Goal: Task Accomplishment & Management: Complete application form

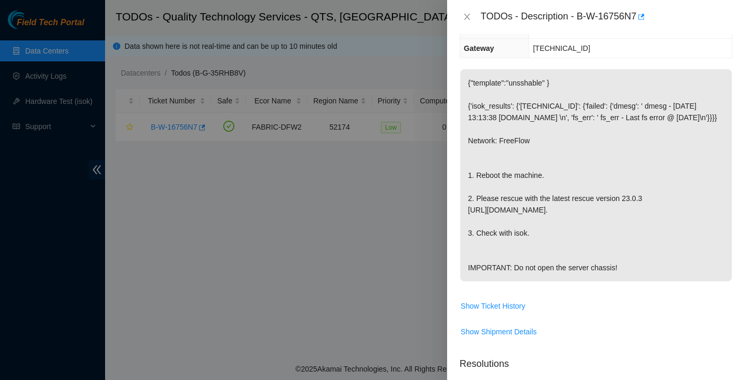
scroll to position [194, 0]
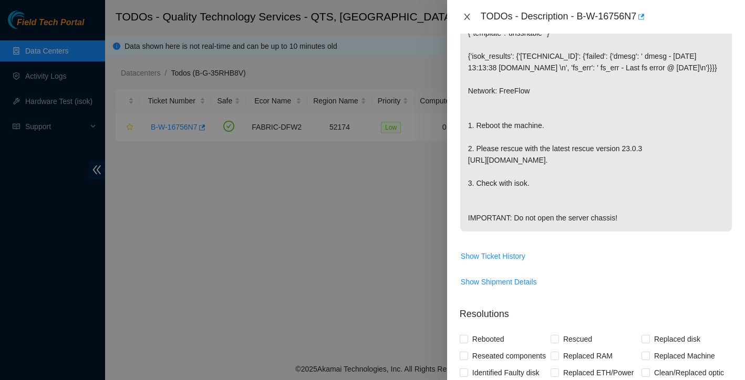
click at [466, 15] on icon "close" at bounding box center [467, 17] width 8 height 8
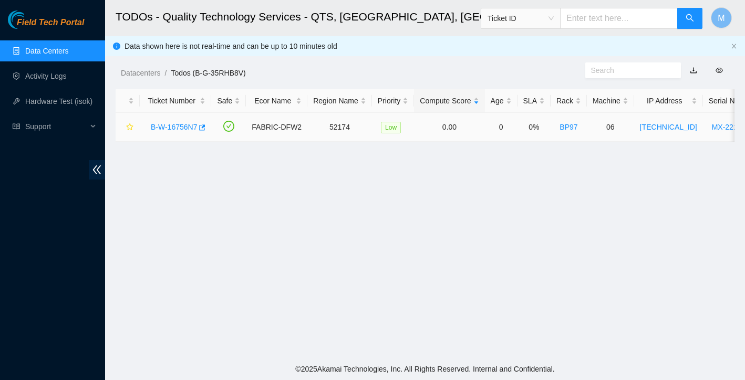
click at [182, 123] on link "B-W-16756N7" at bounding box center [174, 127] width 46 height 8
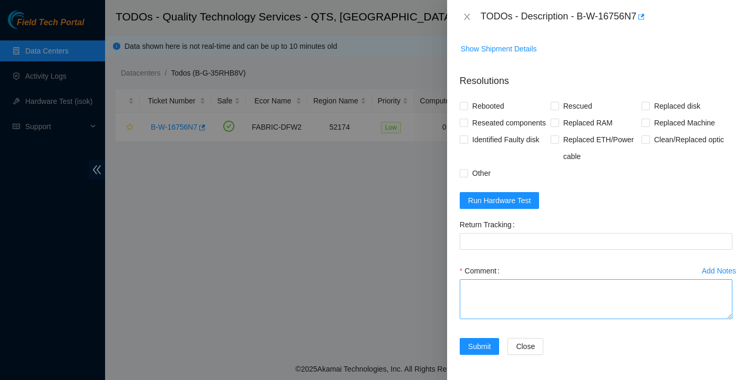
scroll to position [502, 0]
click at [565, 295] on textarea "Comment" at bounding box center [595, 299] width 273 height 40
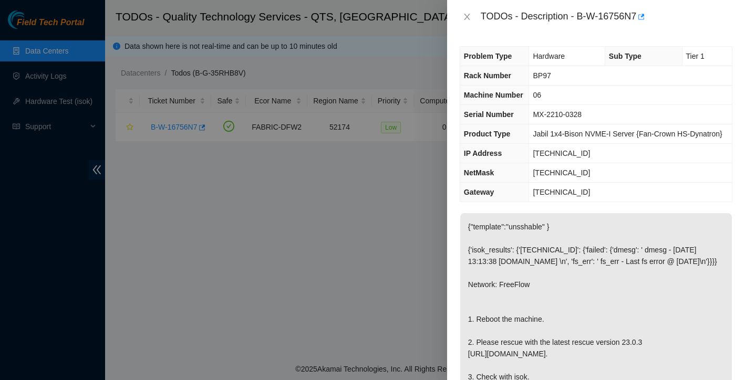
scroll to position [0, 0]
paste textarea "screen /dev/tty.SLAB_USBtoUART 115200n8."
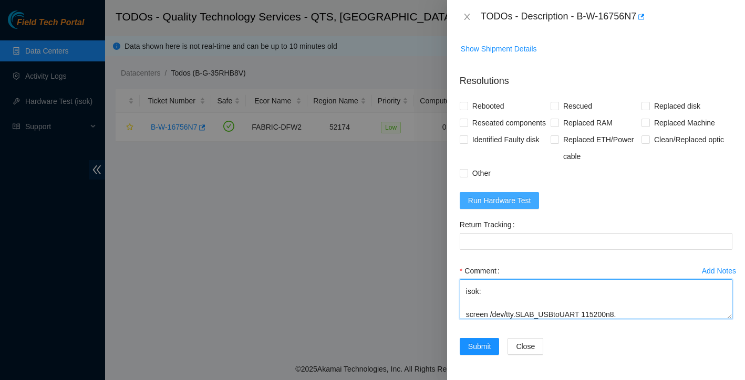
scroll to position [502, 0]
type textarea "Found with no video Power cycled rescued reconfigured isok: screen /dev/tty.SLA…"
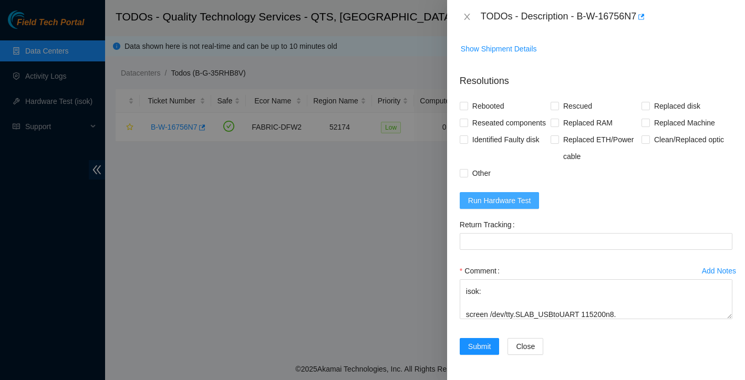
click at [533, 201] on button "Run Hardware Test" at bounding box center [499, 200] width 80 height 17
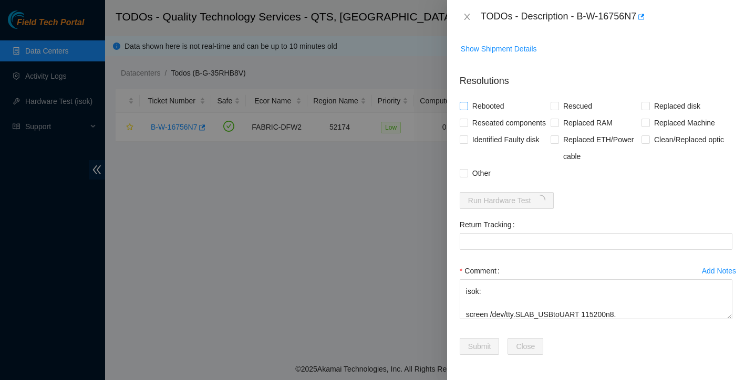
click at [461, 102] on input "Rebooted" at bounding box center [462, 105] width 7 height 7
checkbox input "true"
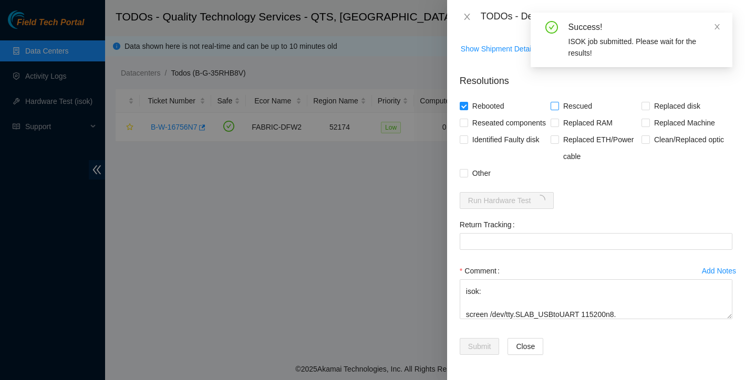
click at [556, 102] on input "Rescued" at bounding box center [553, 105] width 7 height 7
checkbox input "true"
click at [464, 119] on input "Reseated components" at bounding box center [462, 122] width 7 height 7
checkbox input "true"
click at [463, 174] on input "Other" at bounding box center [462, 172] width 7 height 7
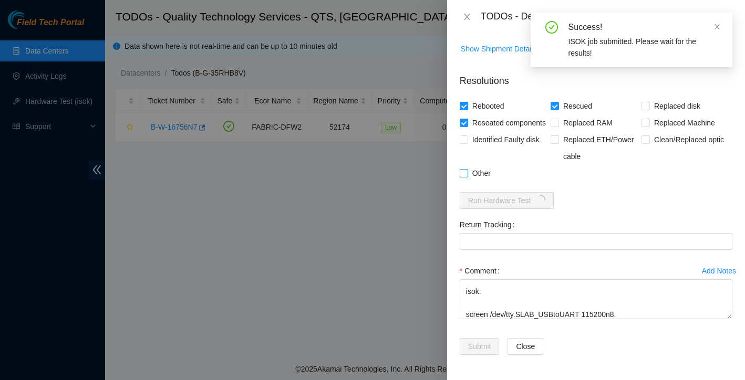
checkbox input "true"
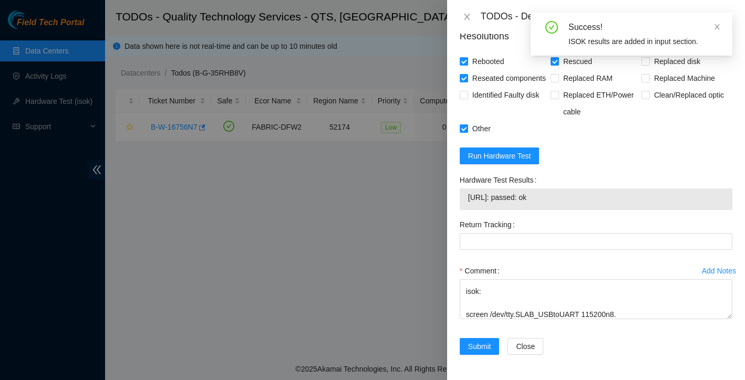
scroll to position [546, 0]
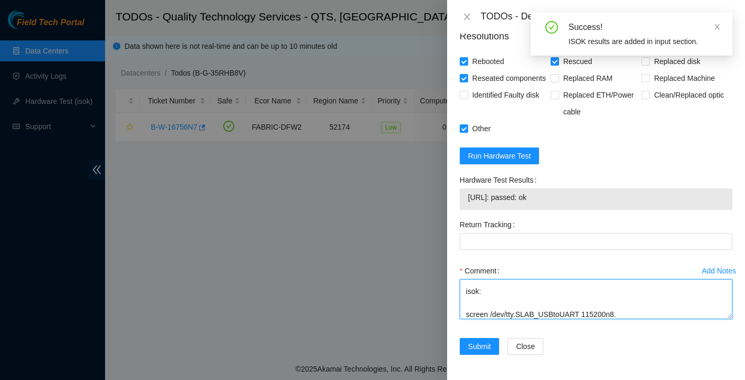
drag, startPoint x: 465, startPoint y: 315, endPoint x: 633, endPoint y: 309, distance: 168.7
click at [633, 309] on textarea "Found with no video Power cycled rescued reconfigured isok: screen /dev/tty.SLA…" at bounding box center [595, 299] width 273 height 40
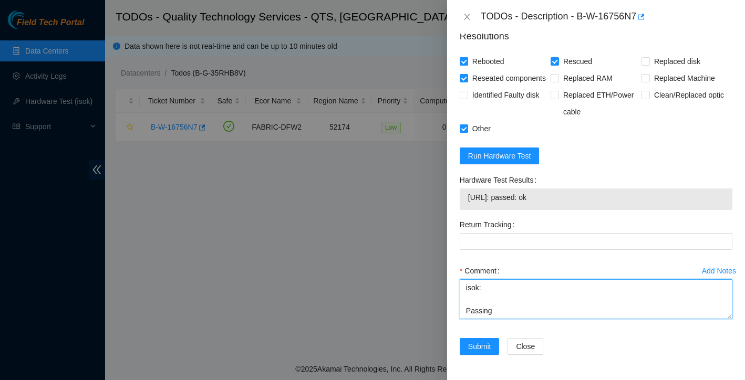
scroll to position [113, 0]
type textarea "Found with no video Power cycled rescued reconfigured isok: Passing"
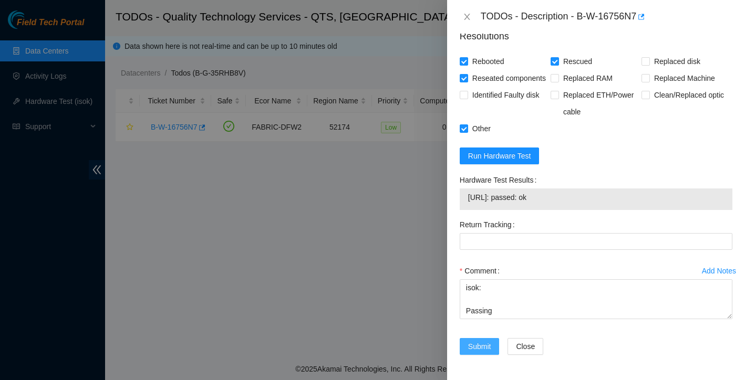
click at [481, 347] on span "Submit" at bounding box center [479, 347] width 23 height 12
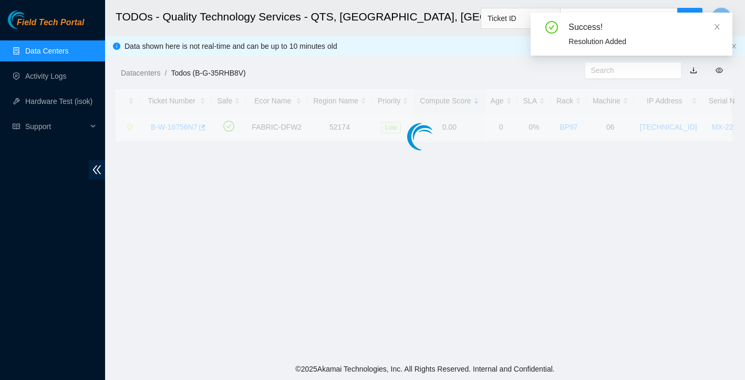
scroll to position [206, 0]
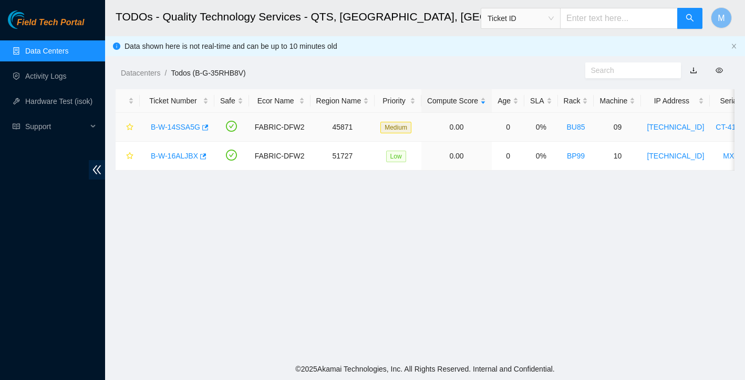
click at [182, 126] on link "B-W-14SSA5G" at bounding box center [175, 127] width 49 height 8
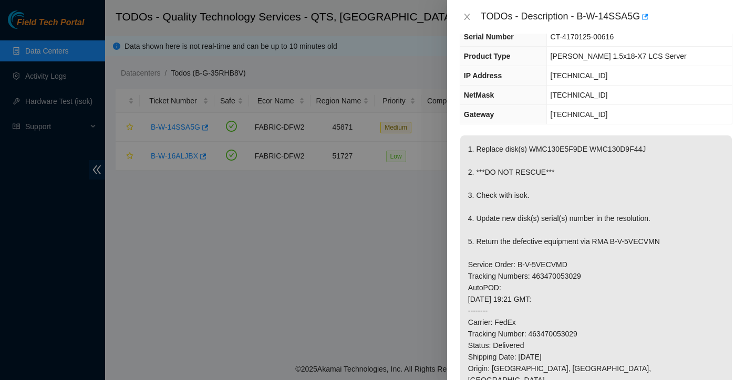
scroll to position [70, 0]
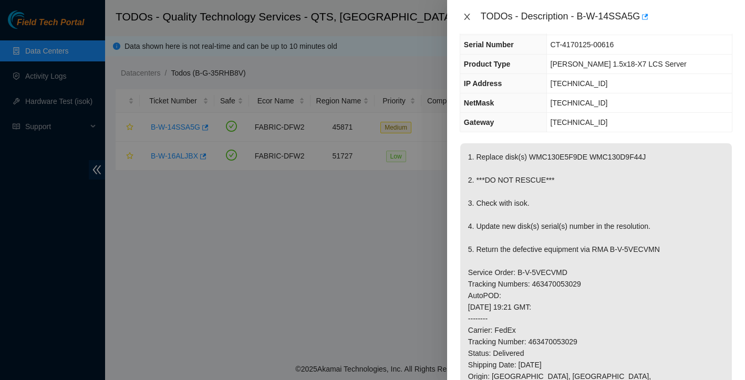
click at [464, 17] on icon "close" at bounding box center [467, 17] width 8 height 8
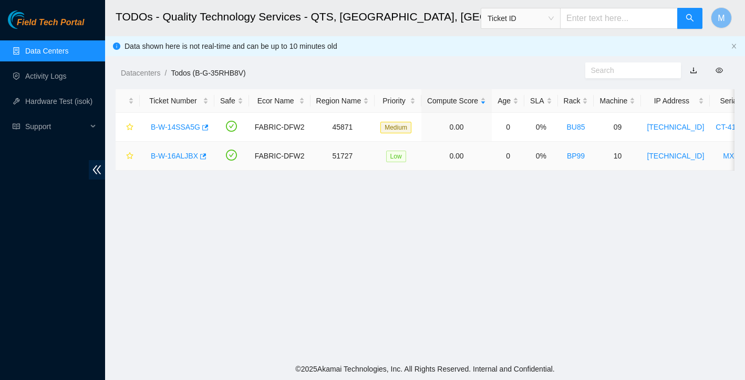
click at [183, 153] on link "B-W-16ALJBX" at bounding box center [174, 156] width 47 height 8
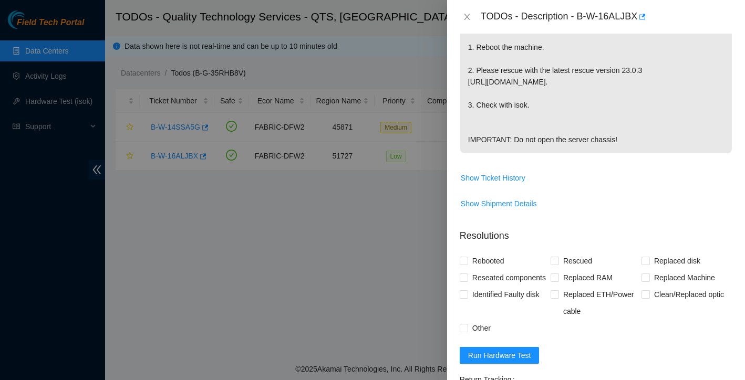
scroll to position [410, 0]
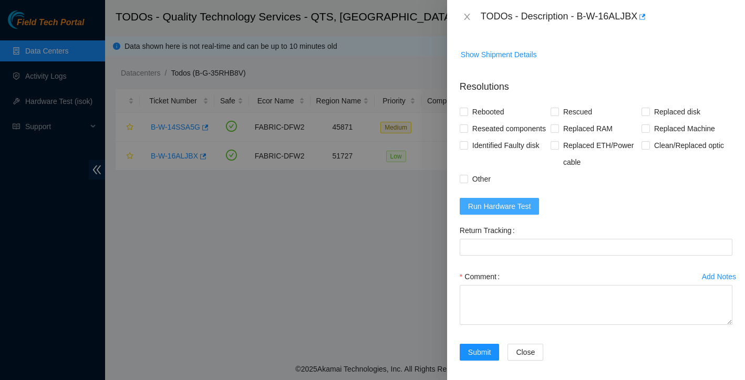
click at [533, 215] on button "Run Hardware Test" at bounding box center [499, 206] width 80 height 17
click at [540, 276] on form "Resolutions Rebooted Rescued Replaced disk Reseated components Replaced RAM Rep…" at bounding box center [595, 222] width 273 height 302
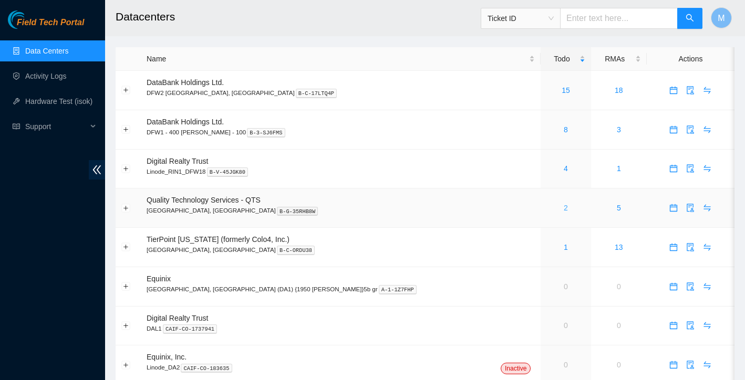
click at [563, 209] on link "2" at bounding box center [565, 208] width 4 height 8
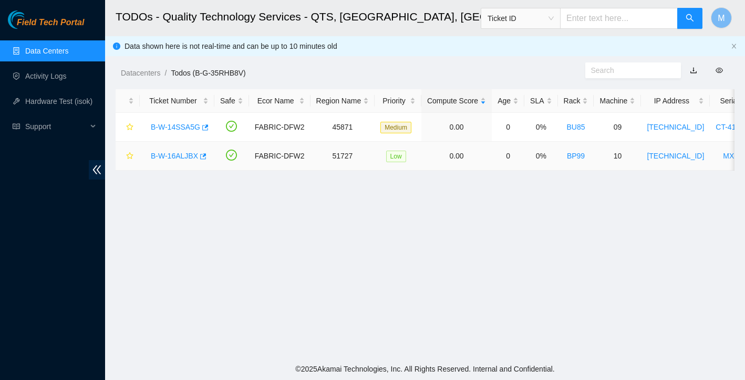
click at [178, 152] on link "B-W-16ALJBX" at bounding box center [174, 156] width 47 height 8
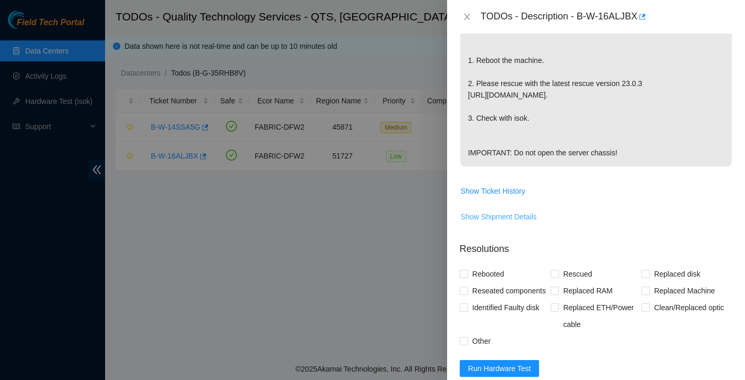
scroll to position [406, 0]
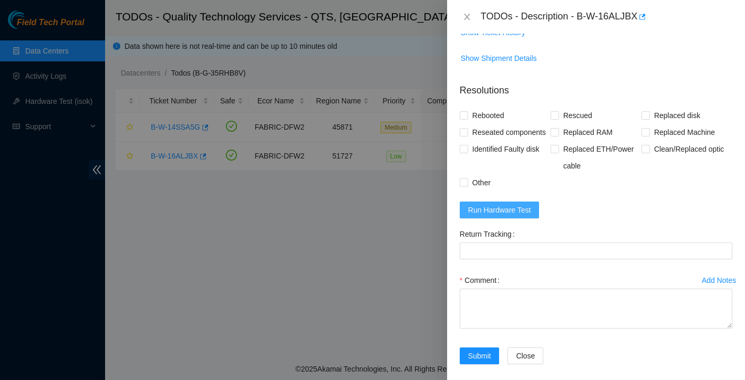
click at [521, 216] on span "Run Hardware Test" at bounding box center [499, 210] width 63 height 12
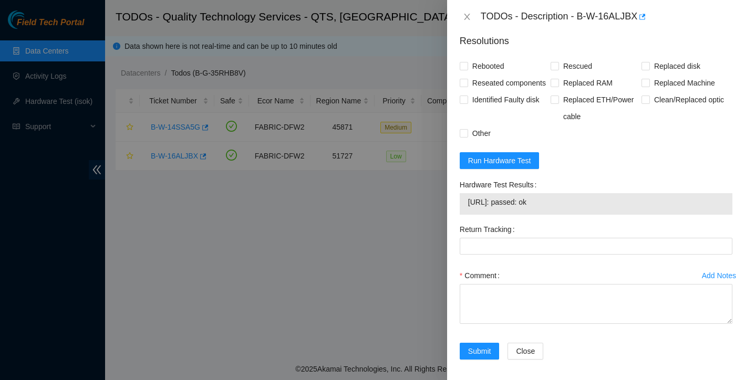
scroll to position [465, 0]
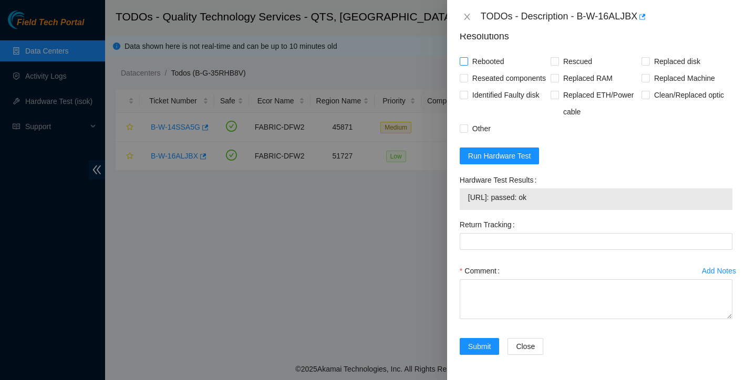
click at [465, 70] on label "Rebooted" at bounding box center [483, 61] width 49 height 17
click at [465, 65] on input "Rebooted" at bounding box center [462, 60] width 7 height 7
checkbox input "true"
click at [552, 65] on input "Rescued" at bounding box center [553, 60] width 7 height 7
checkbox input "true"
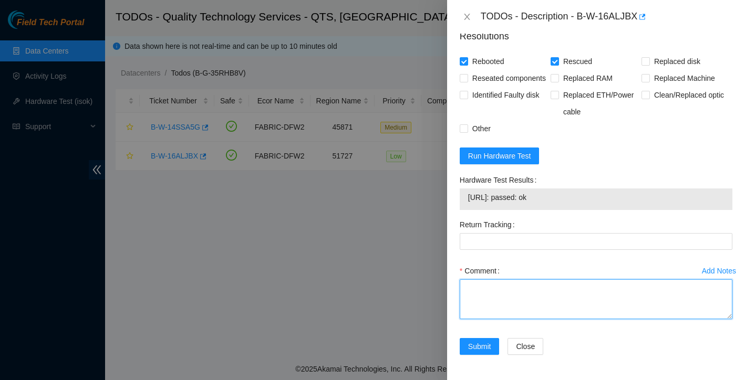
scroll to position [523, 0]
click at [509, 295] on textarea "Comment" at bounding box center [595, 299] width 273 height 40
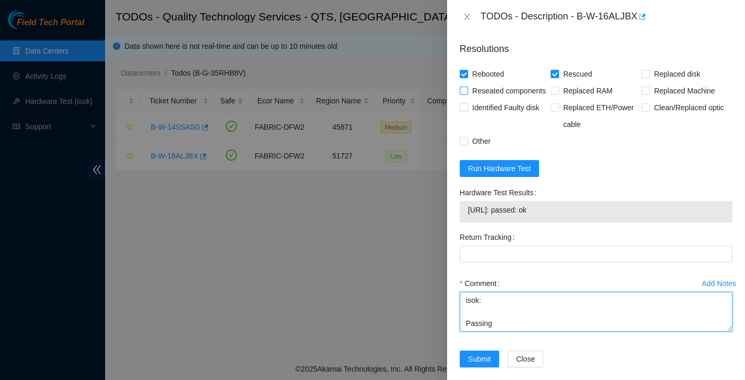
type textarea "found locked up at IP screen unresponsive to keyboard. rebooted rescued reconfi…"
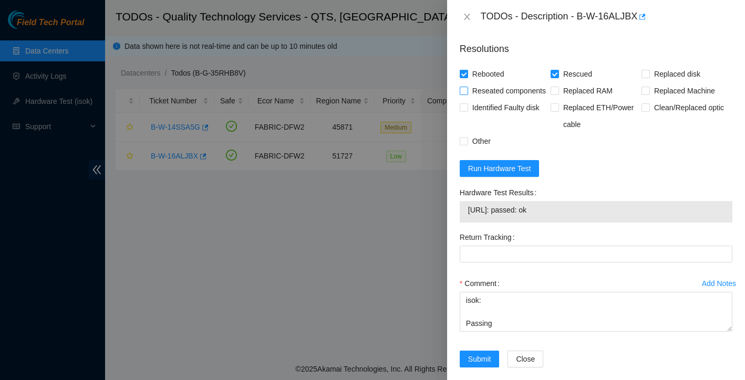
click at [462, 94] on input "Reseated components" at bounding box center [462, 90] width 7 height 7
checkbox input "true"
click at [464, 144] on input "Other" at bounding box center [462, 140] width 7 height 7
checkbox input "true"
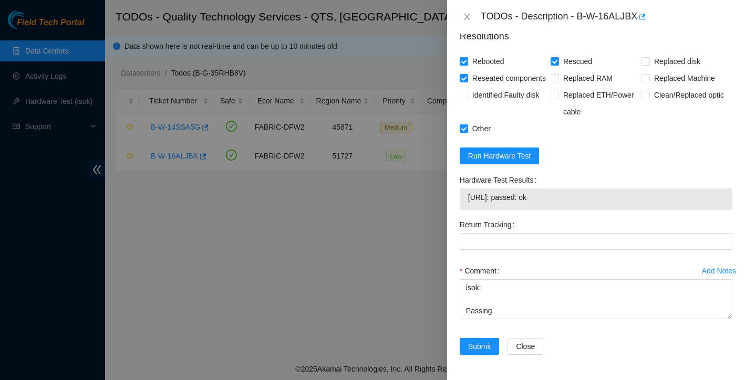
scroll to position [523, 0]
click at [477, 346] on span "Submit" at bounding box center [479, 347] width 23 height 12
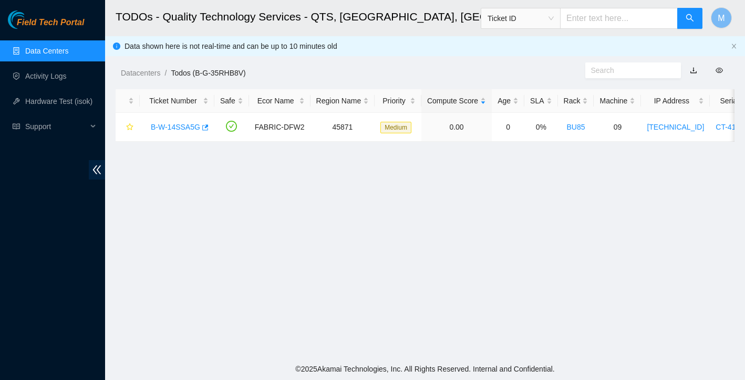
scroll to position [0, 0]
click at [175, 129] on link "B-W-14SSA5G" at bounding box center [175, 127] width 49 height 8
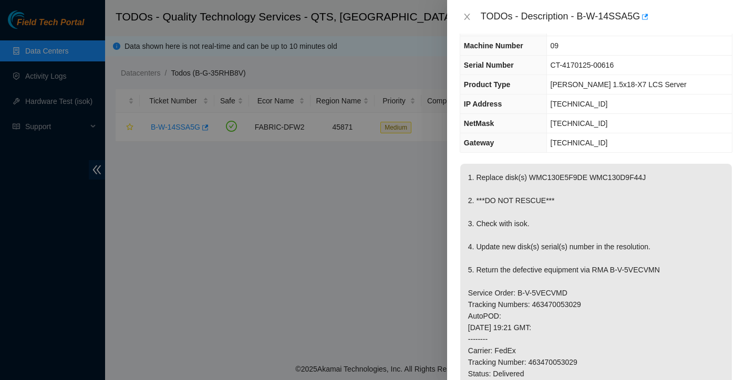
scroll to position [137, 0]
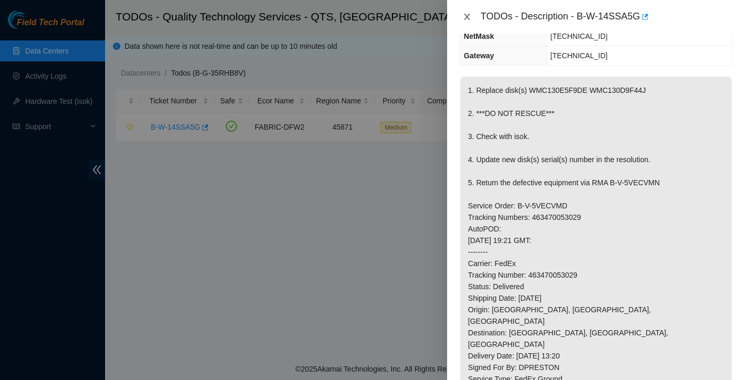
click at [470, 16] on icon "close" at bounding box center [467, 17] width 8 height 8
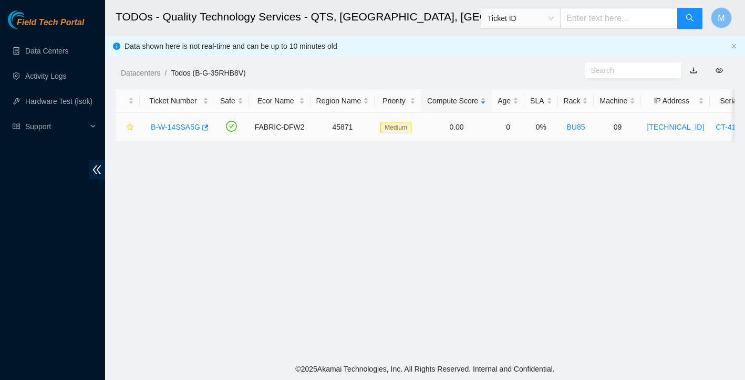
click at [185, 123] on link "B-W-14SSA5G" at bounding box center [175, 127] width 49 height 8
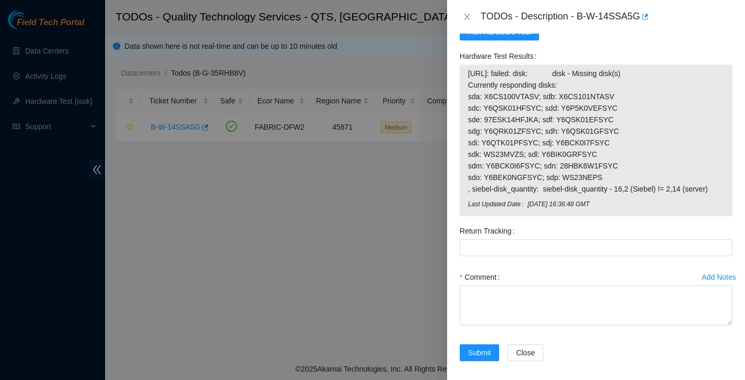
scroll to position [838, 0]
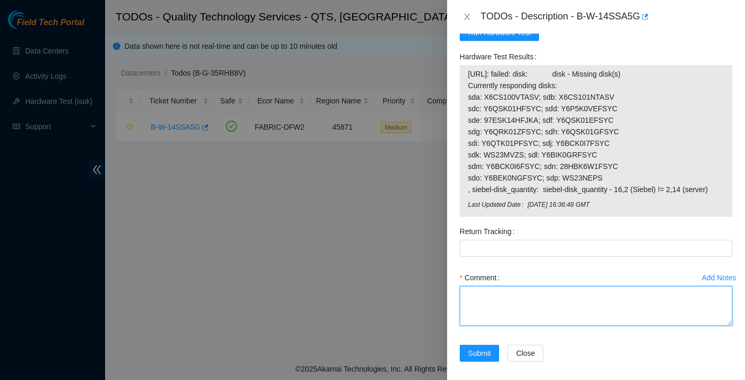
click at [482, 291] on textarea "Comment" at bounding box center [595, 306] width 273 height 40
paste textarea "Ticket: New SN: Bad SN:"
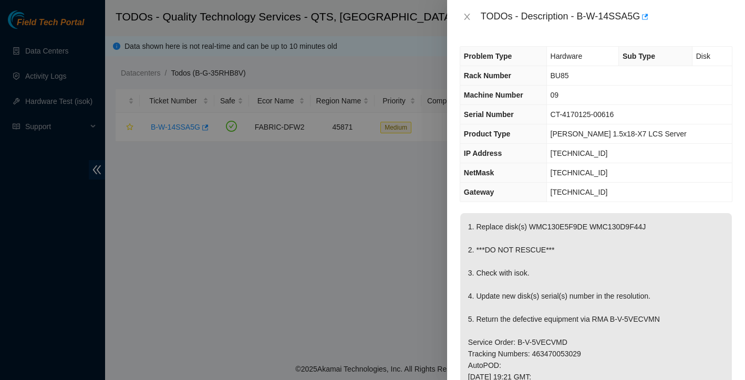
scroll to position [0, 0]
drag, startPoint x: 579, startPoint y: 14, endPoint x: 642, endPoint y: 13, distance: 63.6
click at [642, 13] on div "TODOs - Description - B-W-14SSA5G" at bounding box center [607, 16] width 252 height 17
copy div "B-W-14SSA5G"
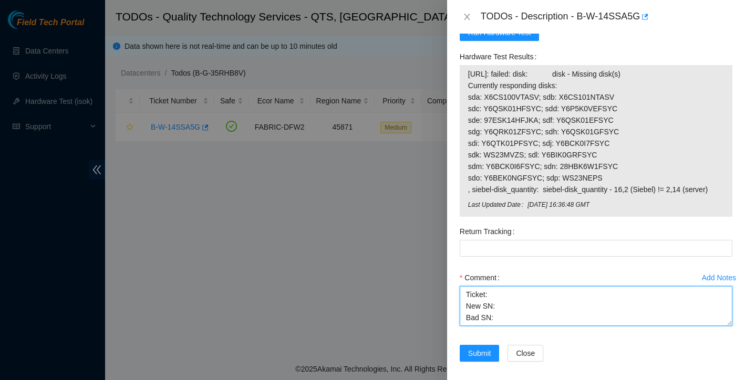
click at [515, 286] on textarea "Ticket: New SN: Bad SN:" at bounding box center [595, 306] width 273 height 40
paste textarea "B-W-14SSA5G"
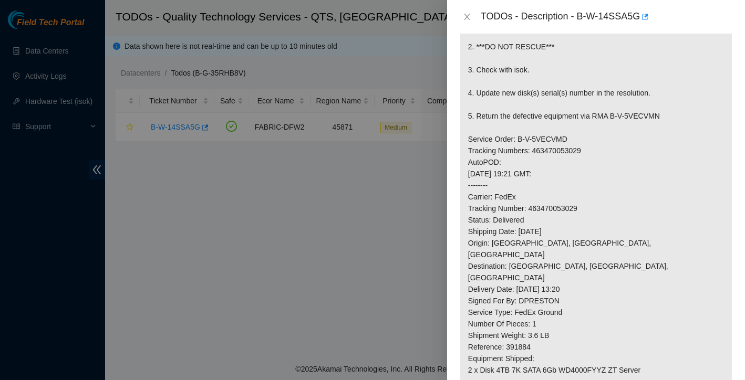
scroll to position [69, 0]
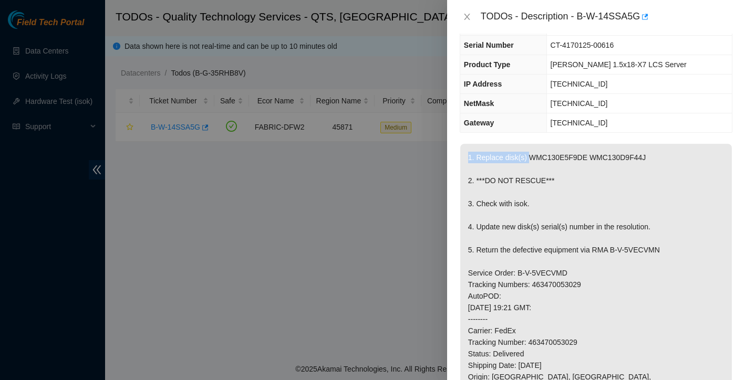
drag, startPoint x: 531, startPoint y: 157, endPoint x: 668, endPoint y: 151, distance: 137.2
click at [668, 151] on p "1. Replace disk(s) WMC130E5F9DE WMC130D9F44J 2. ***DO NOT RESCUE*** 3. Check wi…" at bounding box center [595, 371] width 271 height 455
click at [654, 160] on p "1. Replace disk(s) WMC130E5F9DE WMC130D9F44J 2. ***DO NOT RESCUE*** 3. Check wi…" at bounding box center [595, 371] width 271 height 455
drag, startPoint x: 530, startPoint y: 158, endPoint x: 657, endPoint y: 154, distance: 127.1
click at [657, 154] on p "1. Replace disk(s) WMC130E5F9DE WMC130D9F44J 2. ***DO NOT RESCUE*** 3. Check wi…" at bounding box center [595, 371] width 271 height 455
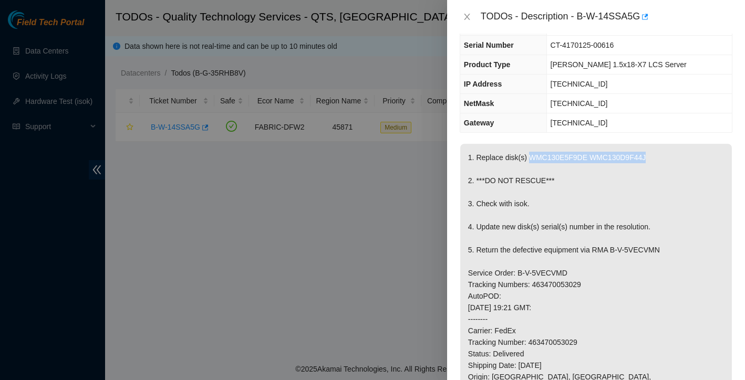
copy p "WMC130E5F9DE WMC130D9F44J"
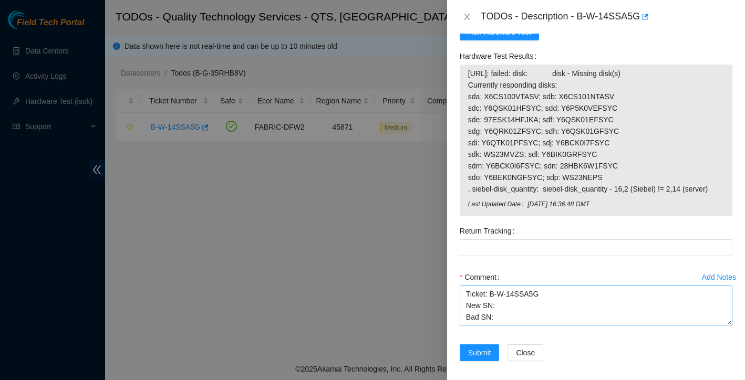
scroll to position [838, 0]
click at [518, 312] on textarea "Ticket: B-W-14SSA5G New SN: Bad SN:" at bounding box center [595, 306] width 273 height 40
paste textarea "WMC130E5F9DE WMC130D9F44J"
click at [531, 288] on textarea "Ticket: B-W-14SSA5G New SN: Bad SN: WMC130E5F9DE WMC130D9F44J" at bounding box center [595, 306] width 273 height 40
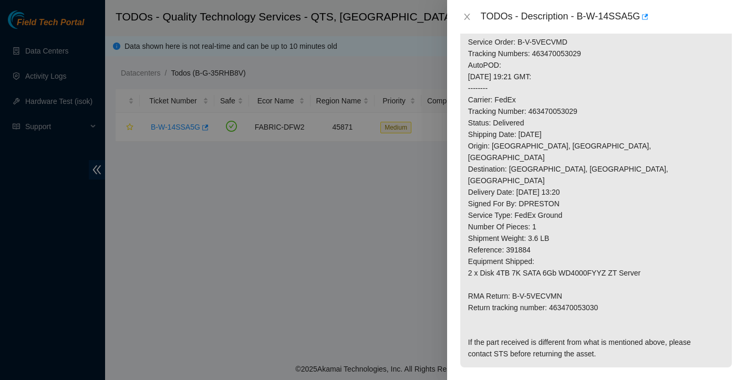
scroll to position [216, 0]
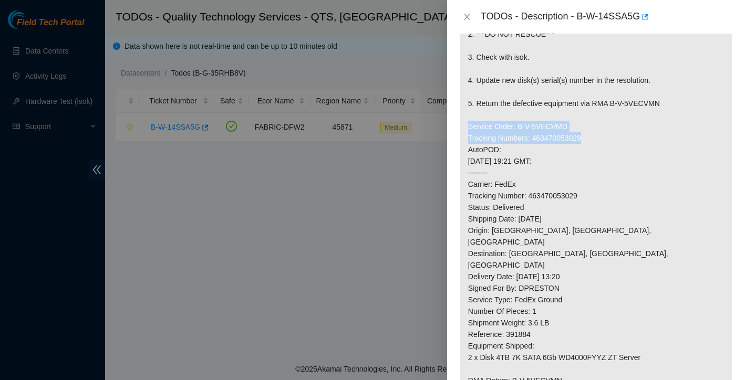
drag, startPoint x: 467, startPoint y: 127, endPoint x: 598, endPoint y: 138, distance: 131.3
click at [598, 138] on p "1. Replace disk(s) WMC130E5F9DE WMC130D9F44J 2. ***DO NOT RESCUE*** 3. Check wi…" at bounding box center [595, 224] width 271 height 455
copy p "Service Order: B-V-5VECVMD Tracking Numbers: 463470053029"
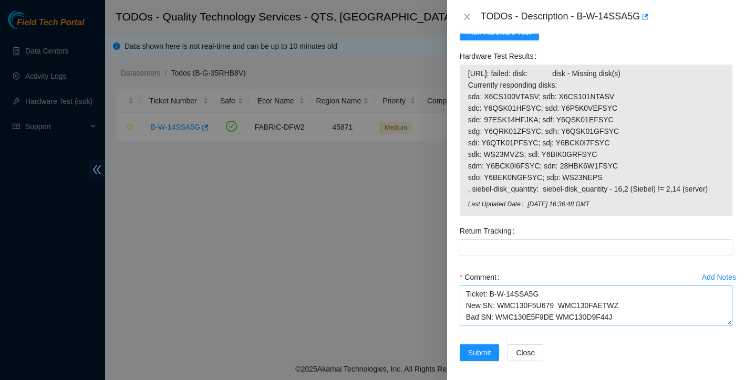
scroll to position [838, 0]
click at [619, 304] on textarea "Ticket: B-W-14SSA5G New SN: WMC130F5U679 WMC130FAETWZ Bad SN: WMC130E5F9DE WMC1…" at bounding box center [595, 306] width 273 height 40
paste textarea "Service Order: B-V-5VECVMD Tracking Numbers: 463470053029"
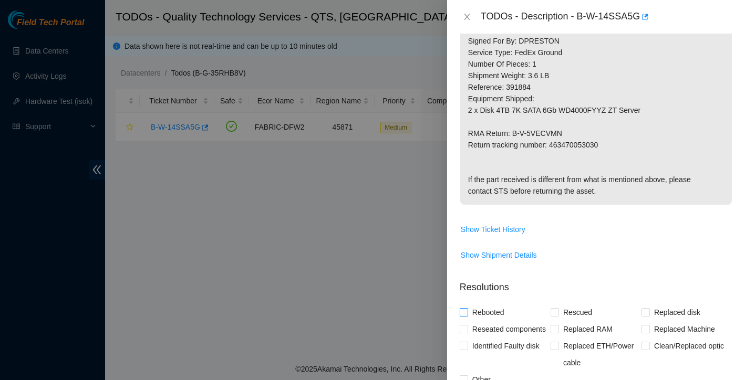
scroll to position [443, 0]
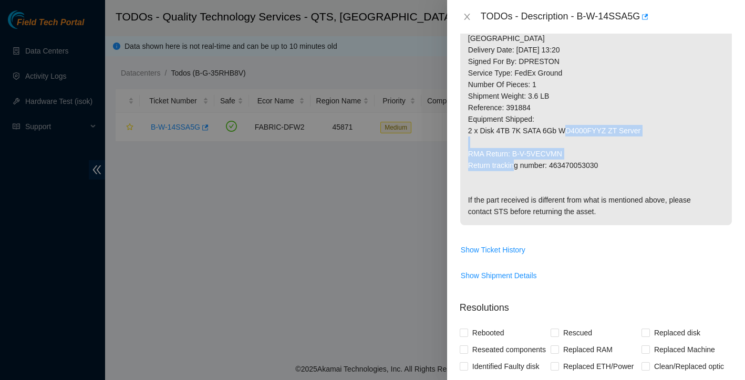
drag, startPoint x: 468, startPoint y: 129, endPoint x: 609, endPoint y: 139, distance: 141.1
copy p "RMA Return: B-V-5VECVMN Return tracking number: 463470053030"
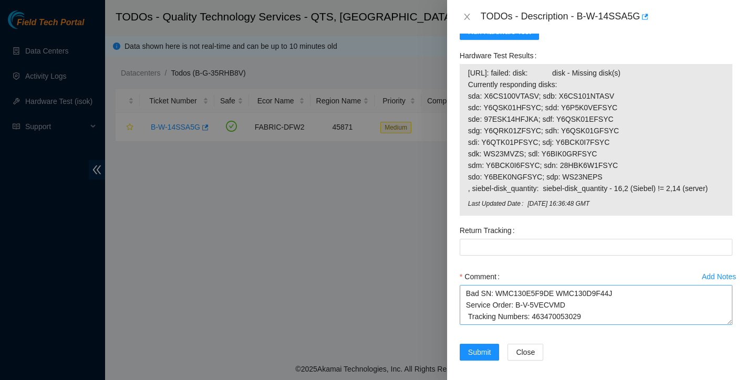
scroll to position [838, 0]
click at [509, 299] on textarea "Ticket: B-W-14SSA5G New SN: WMC130F5U679 WMC130FAETWZ Bad SN: WMC130E5F9DE WMC1…" at bounding box center [595, 306] width 273 height 40
paste textarea "RMA Return: B-V-5VECVMN Return tracking number: 463470053030"
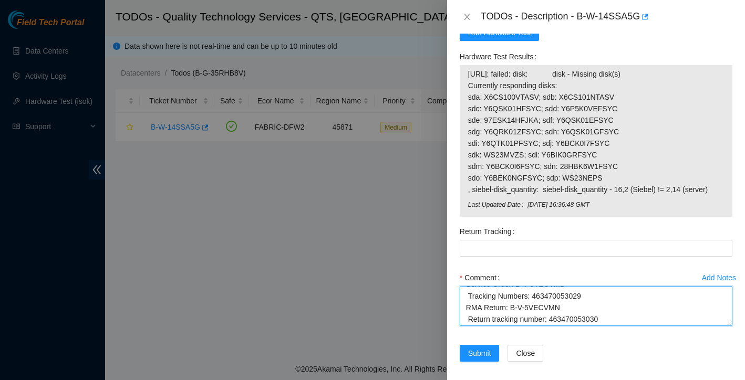
scroll to position [54, 0]
click at [468, 306] on textarea "Ticket: B-W-14SSA5G New SN: WMC130F5U679 WMC130FAETWZ Bad SN: WMC130E5F9DE WMC1…" at bounding box center [595, 306] width 273 height 40
click at [468, 295] on textarea "Ticket: B-W-14SSA5G New SN: WMC130F5U679 WMC130FAETWZ Bad SN: WMC130E5F9DE WMC1…" at bounding box center [595, 306] width 273 height 40
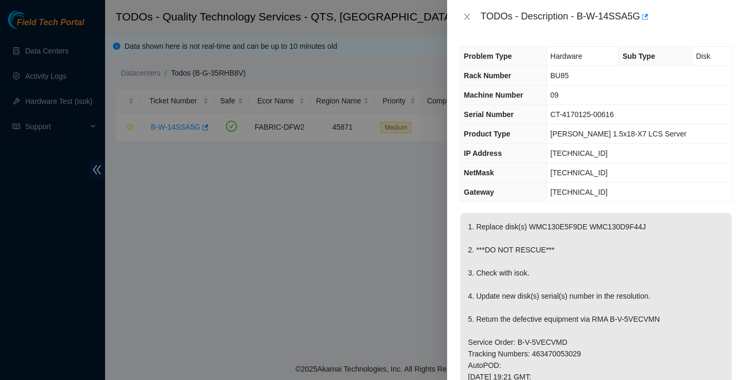
scroll to position [0, 0]
type textarea "Ticket: B-W-14SSA5G New SN: WMC130F5U679 WMC130FAETWZ Bad SN: WMC130E5F9DE WMC1…"
drag, startPoint x: 531, startPoint y: 226, endPoint x: 664, endPoint y: 229, distance: 132.9
copy p "WMC130E5F9DE WMC130D9F44J"
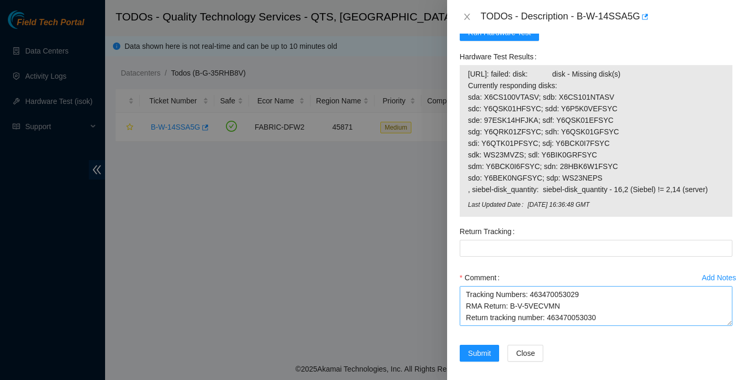
scroll to position [54, 0]
drag, startPoint x: 551, startPoint y: 304, endPoint x: 609, endPoint y: 301, distance: 57.8
click at [609, 301] on textarea "Ticket: B-W-14SSA5G New SN: WMC130F5U679 WMC130FAETWZ Bad SN: WMC130E5F9DE WMC1…" at bounding box center [595, 306] width 273 height 40
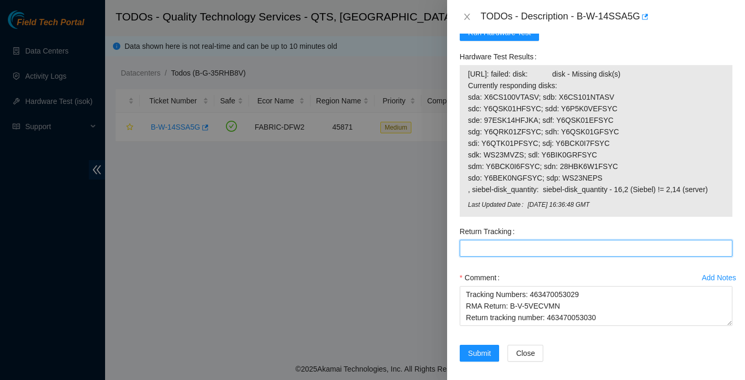
click at [554, 244] on Tracking "Return Tracking" at bounding box center [595, 248] width 273 height 17
paste Tracking "463470053030"
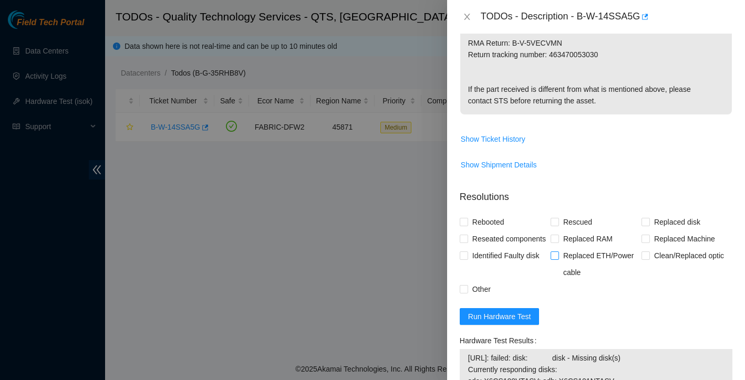
scroll to position [447, 0]
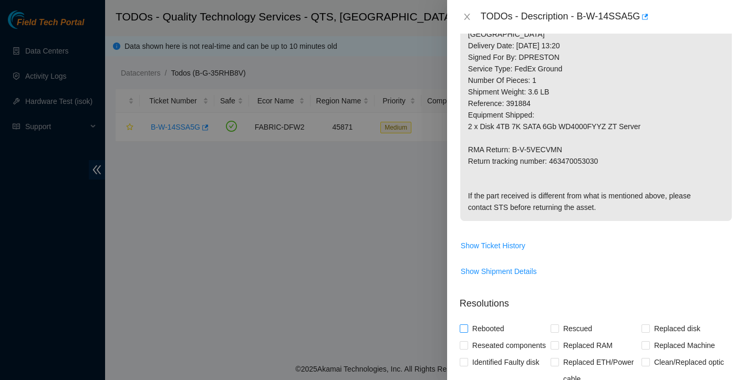
type Tracking "463470053030"
click at [462, 325] on input "Rebooted" at bounding box center [462, 328] width 7 height 7
checkbox input "true"
click at [556, 325] on input "Rescued" at bounding box center [553, 328] width 7 height 7
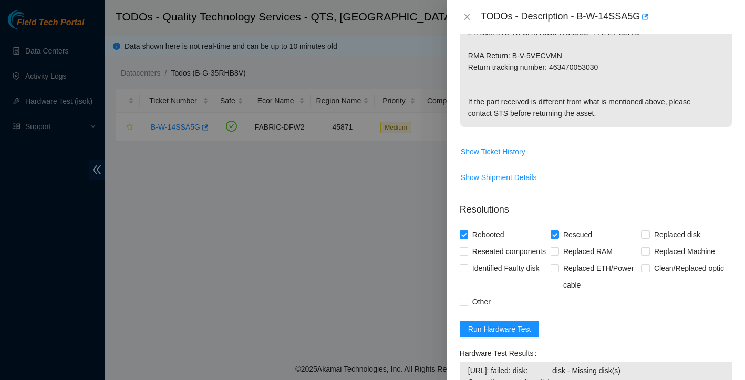
scroll to position [575, 0]
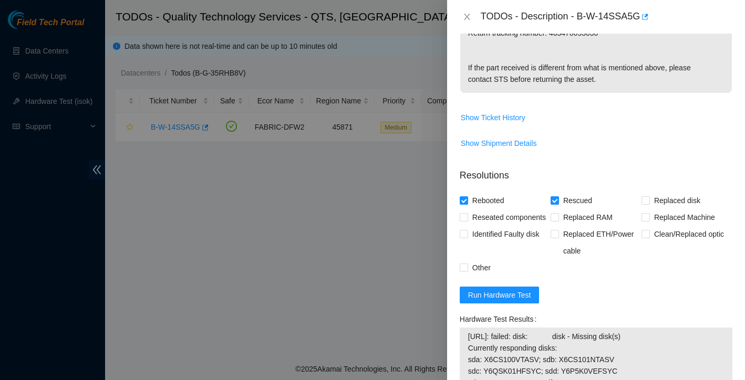
click at [556, 196] on input "Rescued" at bounding box center [553, 199] width 7 height 7
checkbox input "false"
click at [647, 196] on input "Replaced disk" at bounding box center [644, 199] width 7 height 7
checkbox input "true"
click at [465, 264] on input "Other" at bounding box center [462, 267] width 7 height 7
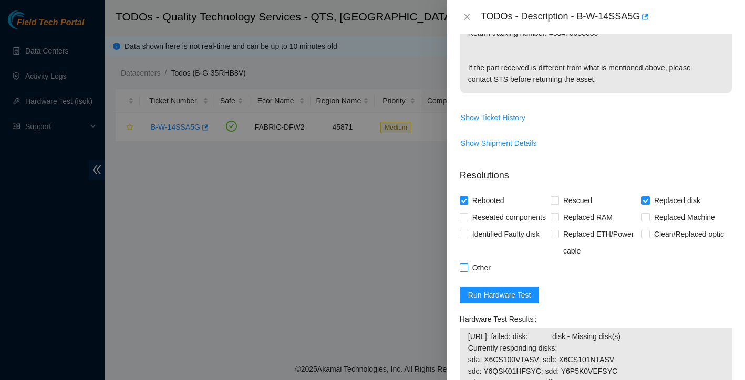
checkbox input "true"
click at [462, 213] on input "Reseated components" at bounding box center [462, 216] width 7 height 7
checkbox input "true"
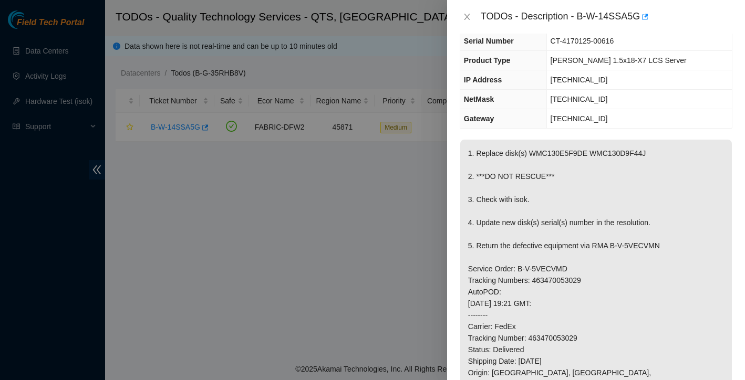
scroll to position [67, 0]
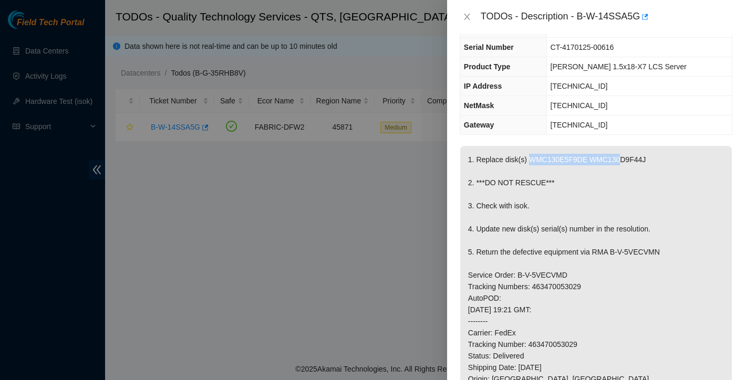
drag, startPoint x: 531, startPoint y: 162, endPoint x: 624, endPoint y: 154, distance: 93.3
click at [624, 154] on p "1. Replace disk(s) WMC130E5F9DE WMC130D9F44J 2. ***DO NOT RESCUE*** 3. Check wi…" at bounding box center [595, 373] width 271 height 455
click at [621, 192] on p "1. Replace disk(s) WMC130E5F9DE WMC130D9F44J 2. ***DO NOT RESCUE*** 3. Check wi…" at bounding box center [595, 373] width 271 height 455
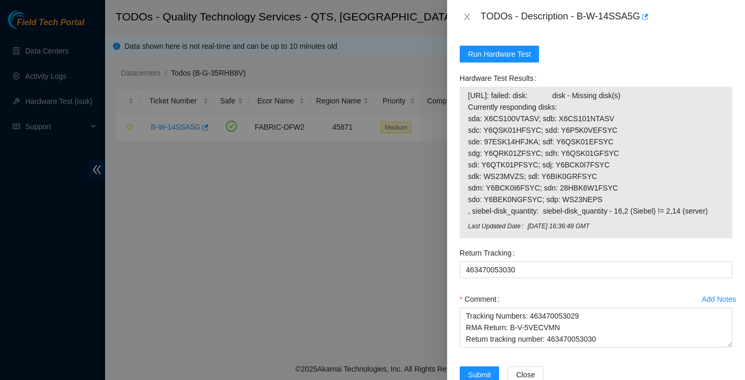
scroll to position [81, 0]
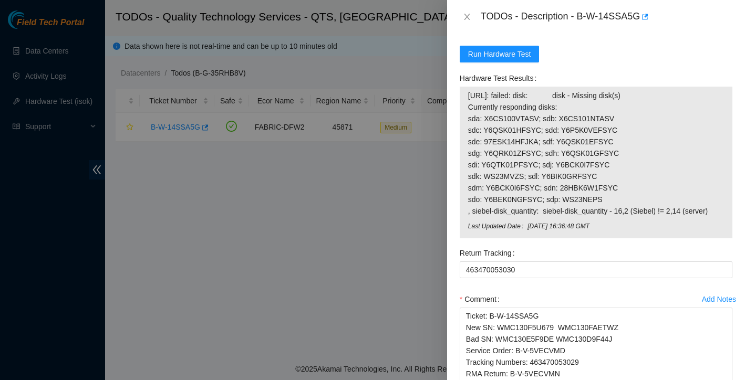
click at [740, 380] on html "Field Tech Portal Data Centers Activity Logs Hardware Test (isok) Support TODOs…" at bounding box center [372, 190] width 745 height 380
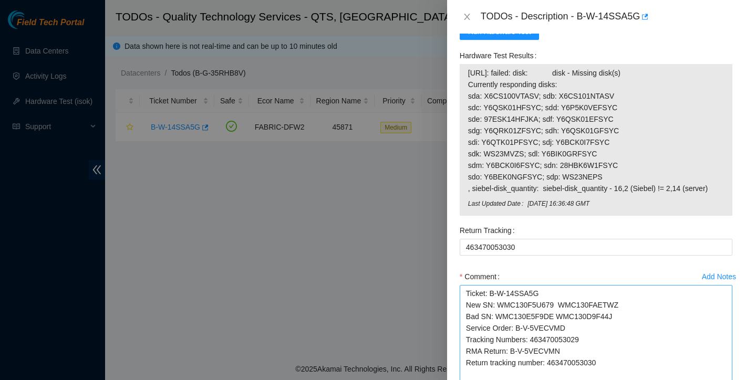
scroll to position [0, 0]
drag, startPoint x: 467, startPoint y: 286, endPoint x: 633, endPoint y: 354, distance: 179.9
click at [633, 354] on textarea "Ticket: B-W-14SSA5G New SN: WMC130F5U679 WMC130FAETWZ Bad SN: WMC130E5F9DE WMC1…" at bounding box center [595, 341] width 273 height 112
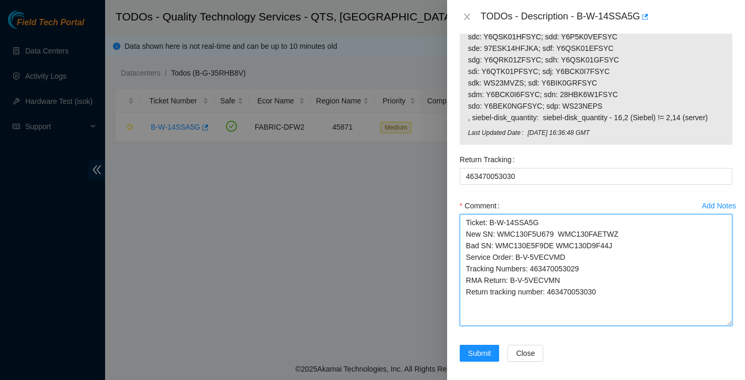
scroll to position [9, 0]
click at [603, 294] on textarea "Ticket: B-W-14SSA5G New SN: WMC130F5U679 WMC130FAETWZ Bad SN: WMC130E5F9DE WMC1…" at bounding box center [595, 270] width 273 height 112
drag, startPoint x: 550, startPoint y: 277, endPoint x: 618, endPoint y: 276, distance: 68.3
click at [618, 276] on textarea "Ticket: B-W-14SSA5G New SN: WMC130F5U679 WMC130FAETWZ Bad SN: WMC130E5F9DE WMC1…" at bounding box center [595, 270] width 273 height 112
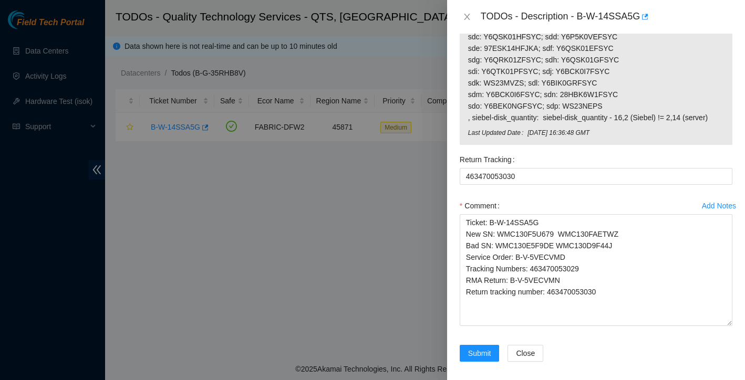
click at [560, 186] on div "Return Tracking 463470053030" at bounding box center [595, 174] width 281 height 46
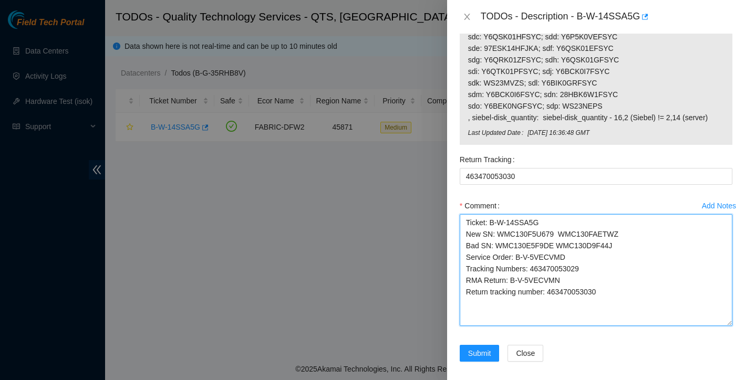
click at [463, 214] on textarea "Ticket: B-W-14SSA5G New SN: WMC130F5U679 WMC130FAETWZ Bad SN: WMC130E5F9DE WMC1…" at bounding box center [595, 270] width 273 height 112
click at [473, 216] on textarea "Ticket: B-W-14SSA5G New SN: WMC130F5U679 WMC130FAETWZ Bad SN: WMC130E5F9DE WMC1…" at bounding box center [595, 270] width 273 height 112
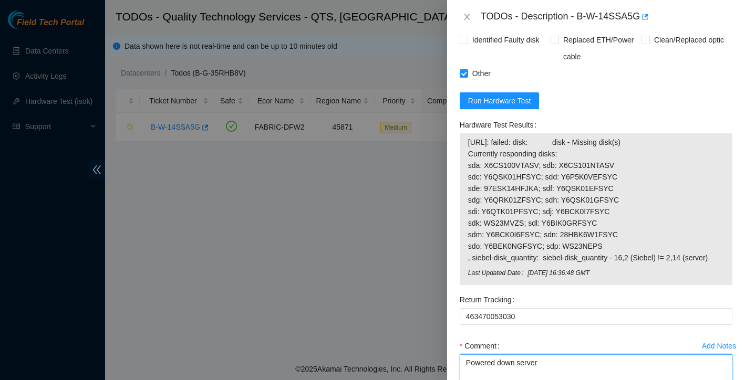
scroll to position [749, 0]
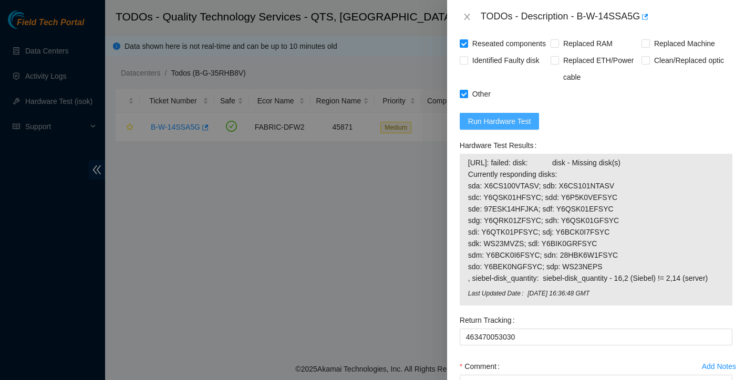
click at [510, 116] on span "Run Hardware Test" at bounding box center [499, 122] width 63 height 12
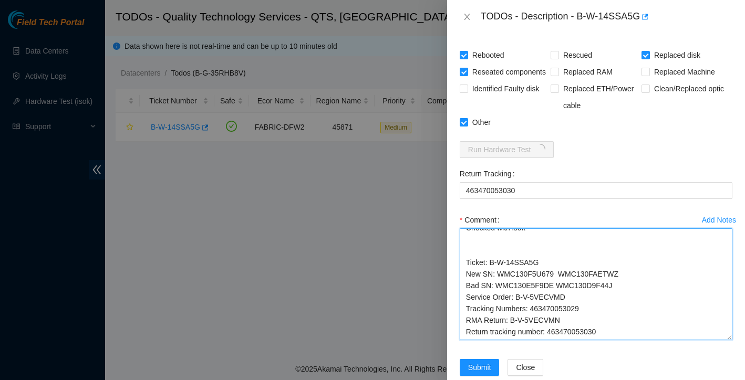
scroll to position [113, 0]
drag, startPoint x: 465, startPoint y: 233, endPoint x: 594, endPoint y: 374, distance: 191.0
click at [594, 374] on form "Resolutions Rebooted Rescued Replaced disk Reseated components Replaced RAM Rep…" at bounding box center [595, 202] width 273 height 374
click at [608, 317] on textarea "Powered down server Replaced disks Booted up server, no errors during boot up C…" at bounding box center [595, 284] width 273 height 112
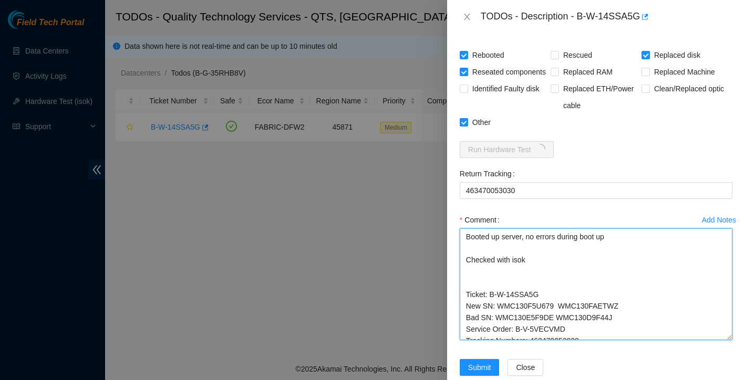
scroll to position [43, 0]
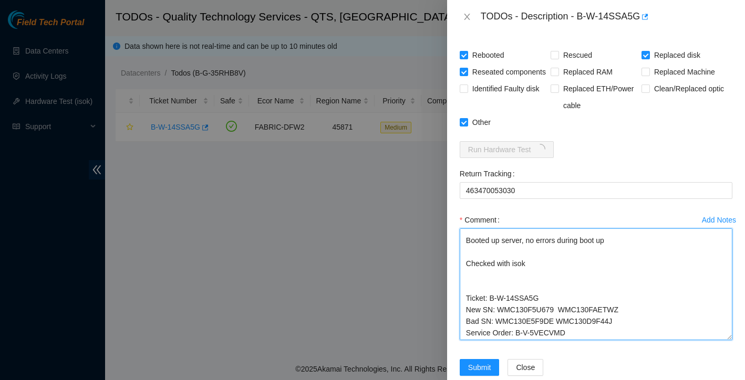
click at [542, 253] on textarea "Powered down server Replaced disks Booted up server, no errors during boot up C…" at bounding box center [595, 284] width 273 height 112
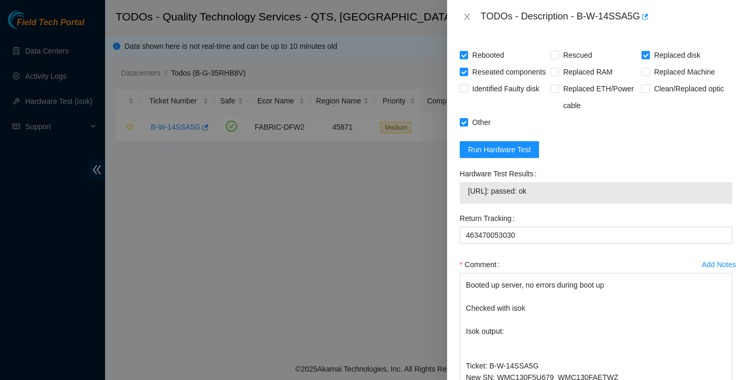
drag, startPoint x: 466, startPoint y: 183, endPoint x: 570, endPoint y: 182, distance: 104.0
click at [570, 182] on div "23.33.140.204: passed: ok" at bounding box center [595, 193] width 273 height 22
copy tbody "23.33.140.204: passed: ok"
click at [523, 326] on textarea "Powered down server Replaced disks Booted up server, no errors during boot up C…" at bounding box center [595, 329] width 273 height 112
paste textarea "23.33.140.204: passed: ok"
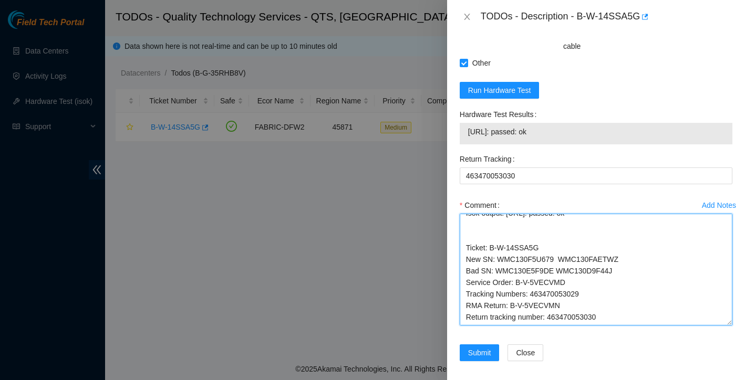
scroll to position [136, 0]
drag, startPoint x: 467, startPoint y: 217, endPoint x: 584, endPoint y: 339, distance: 169.0
click at [584, 339] on form "Resolutions Rebooted Rescued Replaced disk Reseated components Replaced RAM Rep…" at bounding box center [595, 164] width 273 height 419
type textarea "Powered down server Replaced disks Booted up server, no errors during boot up C…"
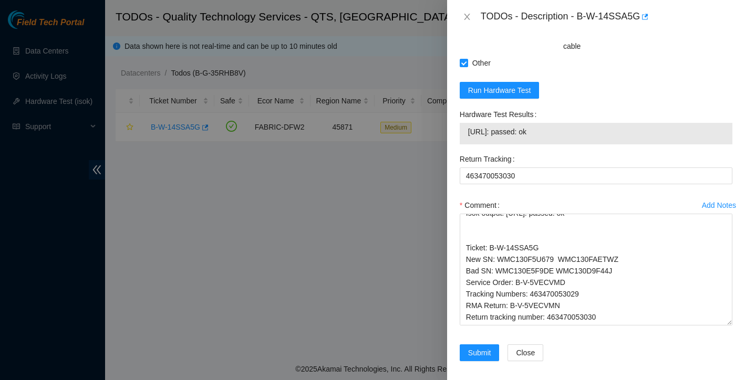
click at [480, 326] on div "Add Notes Comment Powered down server Replaced disks Booted up server, no error…" at bounding box center [595, 271] width 281 height 148
click at [477, 347] on span "Submit" at bounding box center [479, 353] width 23 height 12
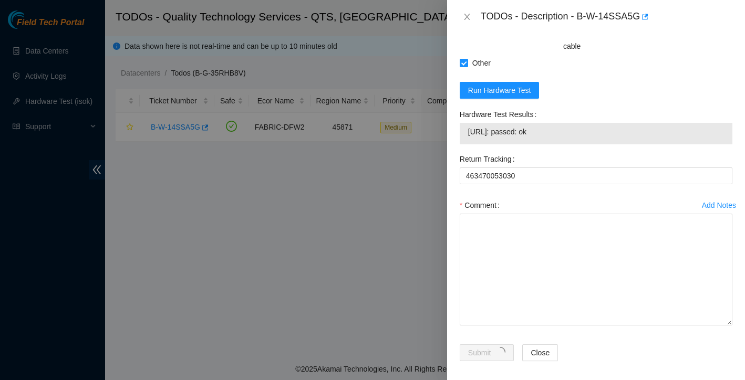
scroll to position [206, 0]
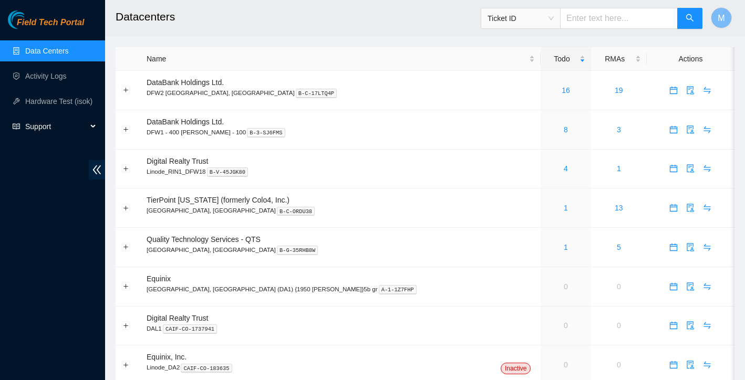
click at [91, 124] on div "Support" at bounding box center [52, 126] width 105 height 21
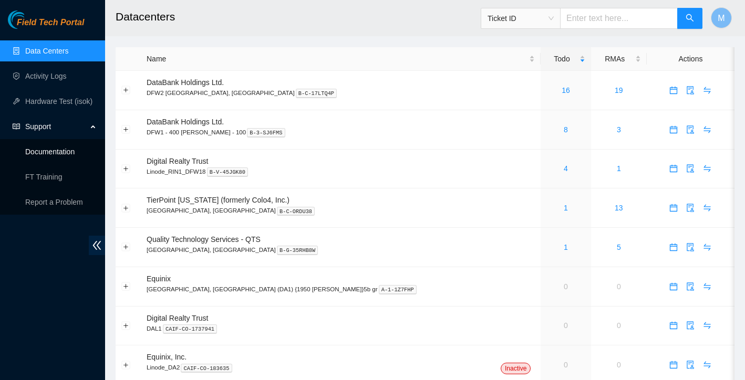
click at [64, 153] on link "Documentation" at bounding box center [49, 152] width 49 height 8
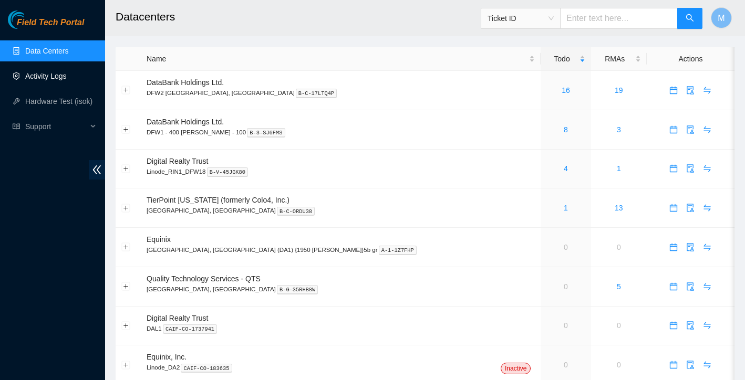
click at [47, 79] on link "Activity Logs" at bounding box center [45, 76] width 41 height 8
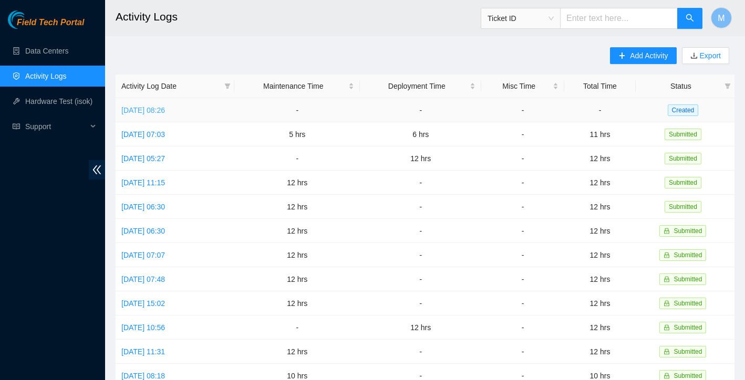
click at [165, 110] on link "[DATE] 08:26" at bounding box center [143, 110] width 44 height 8
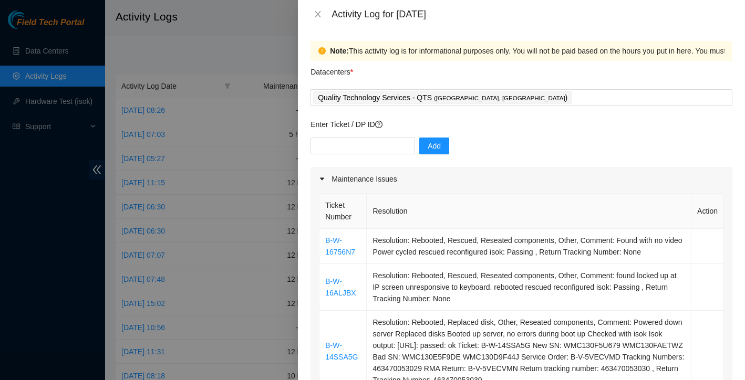
click at [262, 53] on div at bounding box center [372, 190] width 745 height 380
click at [316, 15] on icon "close" at bounding box center [318, 14] width 8 height 8
